Goal: Information Seeking & Learning: Learn about a topic

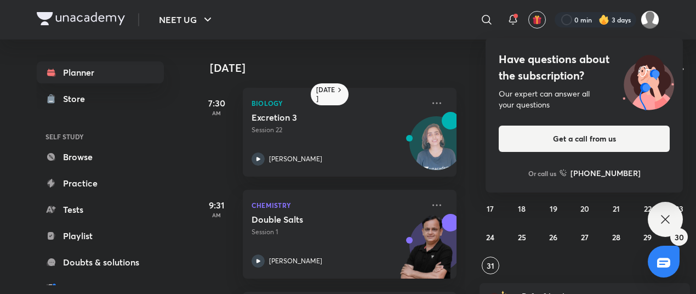
scroll to position [153, 0]
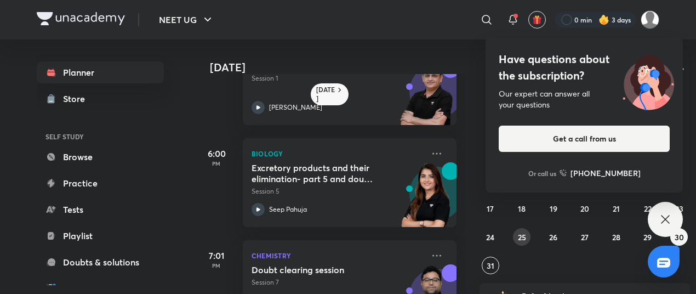
click at [524, 238] on abbr "25" at bounding box center [522, 237] width 8 height 10
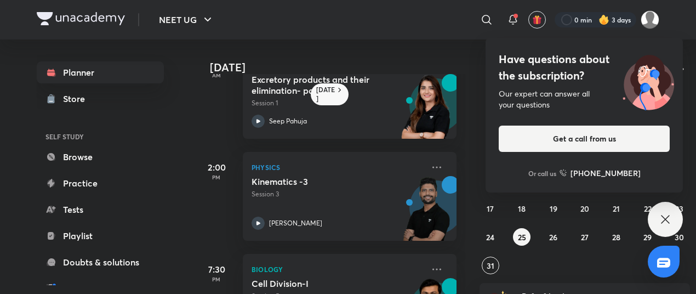
scroll to position [244, 0]
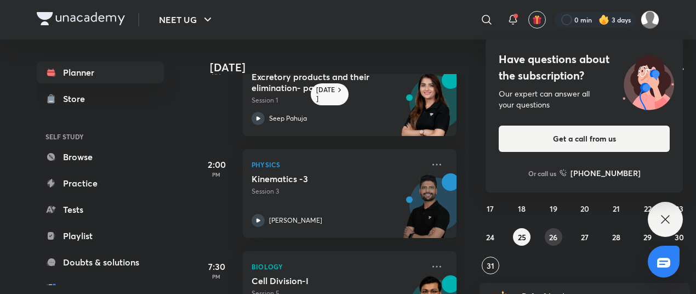
click at [546, 235] on button "26" at bounding box center [554, 237] width 18 height 18
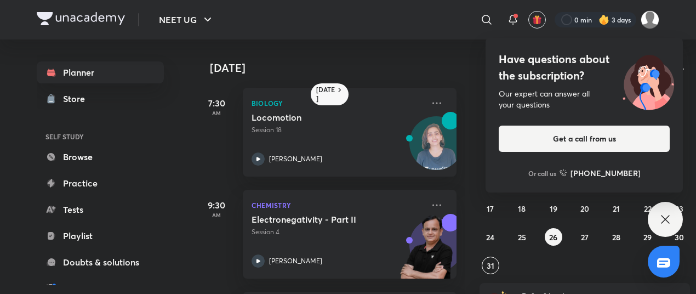
click at [675, 228] on div "Have questions about the subscription? Our expert can answer all your questions…" at bounding box center [665, 219] width 35 height 35
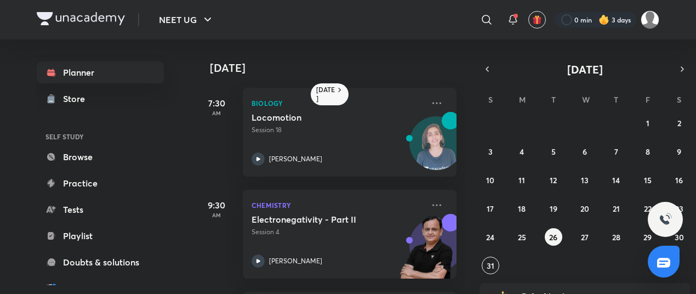
scroll to position [197, 0]
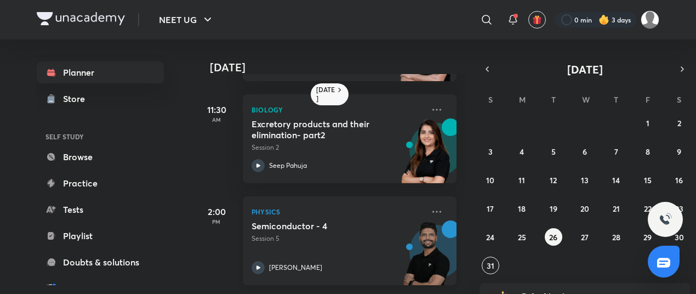
click at [354, 242] on p "Session 5" at bounding box center [338, 238] width 172 height 10
click at [430, 211] on icon at bounding box center [436, 211] width 13 height 13
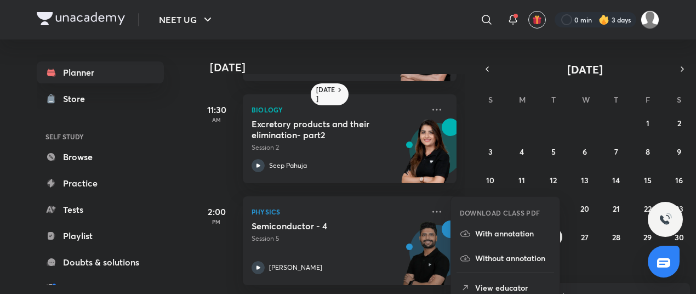
scroll to position [24, 0]
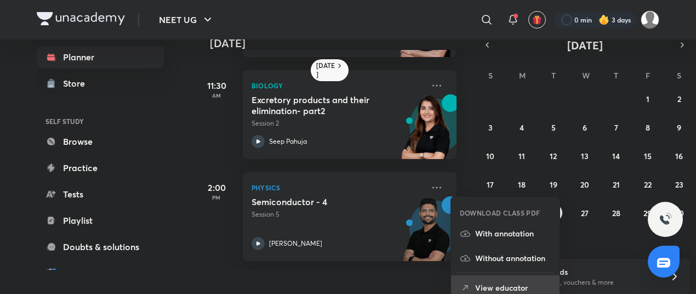
click at [490, 286] on p "View educator" at bounding box center [513, 288] width 76 height 12
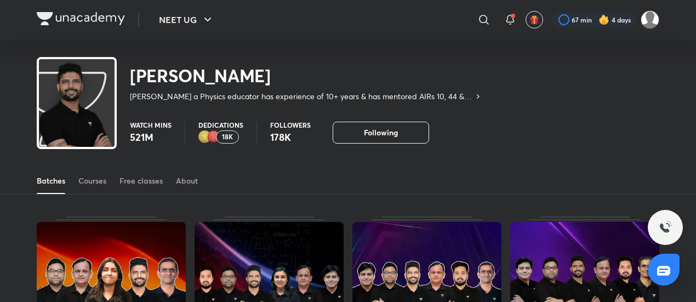
click at [78, 186] on div "Batches Courses Free classes About" at bounding box center [348, 181] width 622 height 26
click at [89, 181] on div "Courses" at bounding box center [92, 180] width 28 height 11
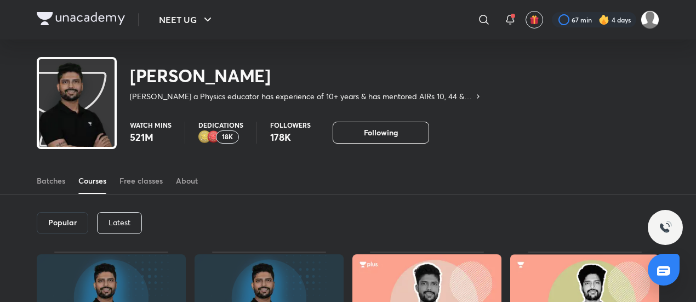
click at [115, 219] on p "Latest" at bounding box center [119, 222] width 22 height 9
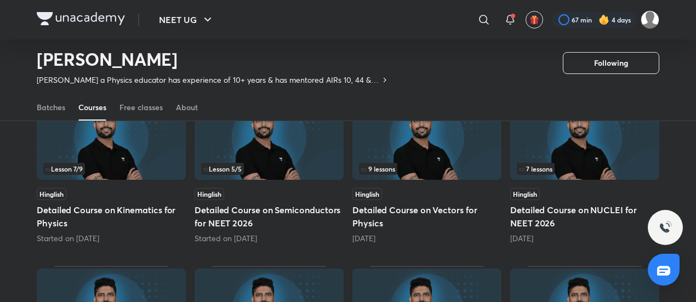
scroll to position [126, 0]
click at [251, 162] on img at bounding box center [269, 137] width 149 height 85
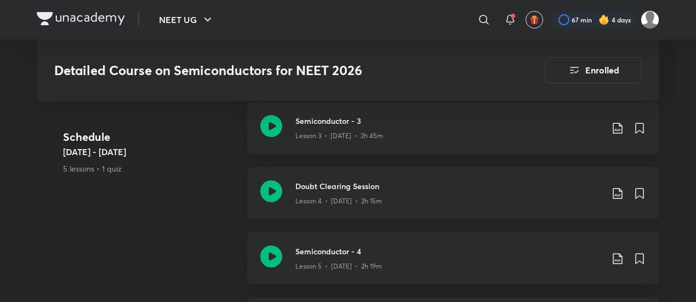
scroll to position [812, 0]
click at [373, 197] on p "Lesson 4 • [DATE] • 2h 15m" at bounding box center [338, 202] width 87 height 10
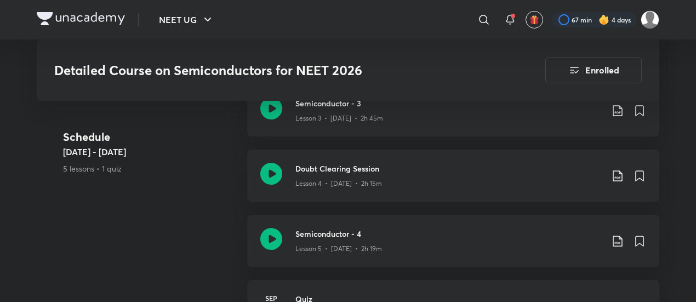
scroll to position [830, 0]
click at [426, 178] on div "Doubt Clearing Session Lesson 4 • [DATE] • 2h 15m" at bounding box center [453, 176] width 412 height 52
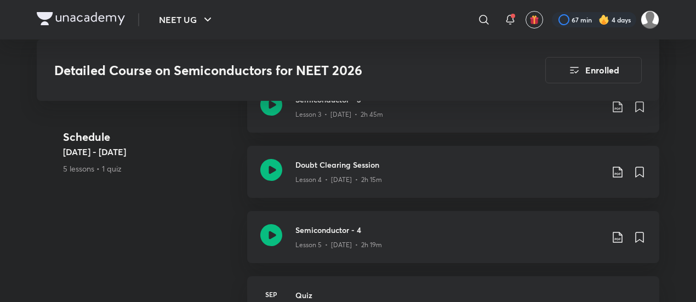
scroll to position [866, 0]
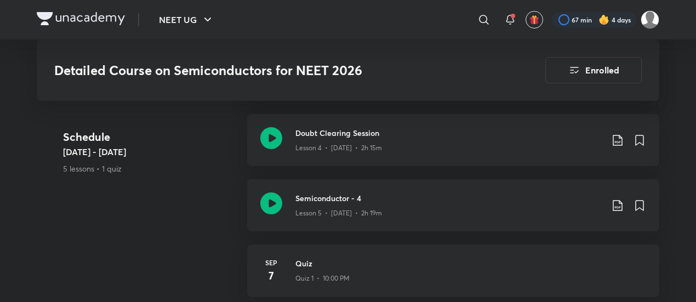
click at [192, 201] on div "Schedule Aug 16 - Sep 7 5 lessons • 1 quiz Semiconductor - 1 Lesson 1 • Aug 16 …" at bounding box center [348, 114] width 622 height 392
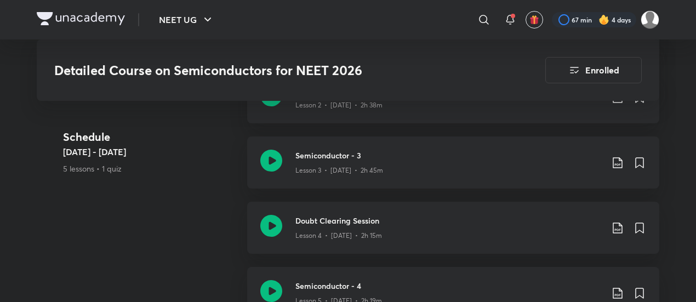
scroll to position [779, 0]
